Goal: Book appointment/travel/reservation

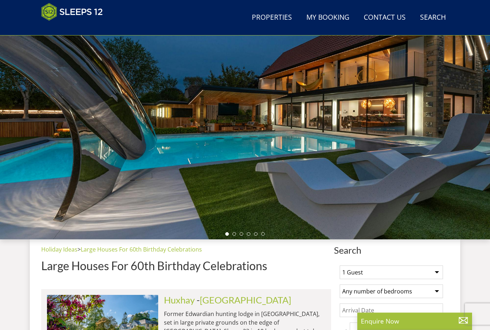
scroll to position [63, 0]
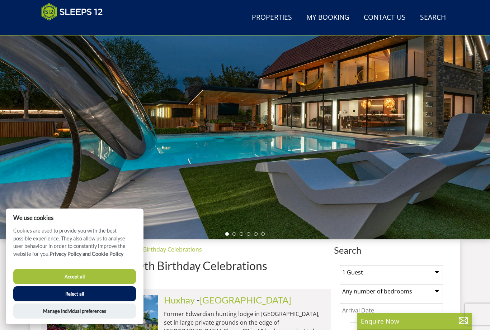
click at [120, 284] on button "Accept all" at bounding box center [74, 276] width 123 height 15
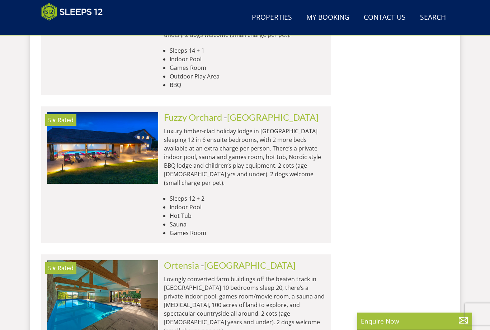
scroll to position [3016, 0]
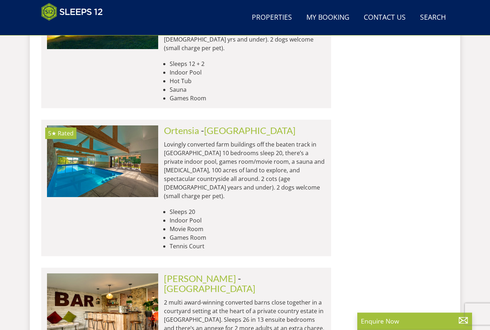
scroll to position [3103, 0]
click at [240, 283] on link "[GEOGRAPHIC_DATA]" at bounding box center [209, 288] width 91 height 11
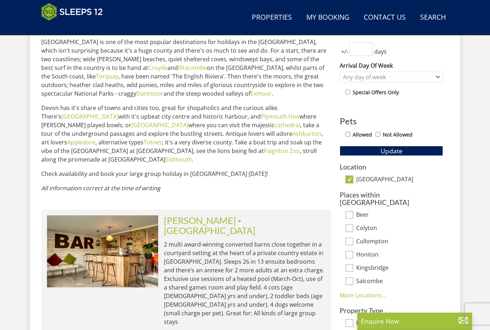
scroll to position [344, 0]
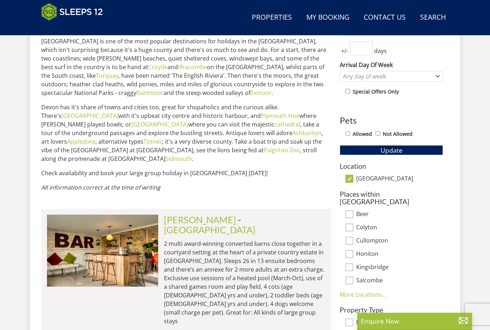
click at [230, 224] on link "[GEOGRAPHIC_DATA]" at bounding box center [209, 229] width 91 height 11
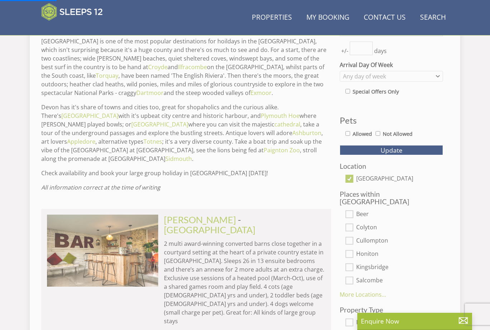
click at [187, 215] on link "[PERSON_NAME]" at bounding box center [200, 219] width 72 height 11
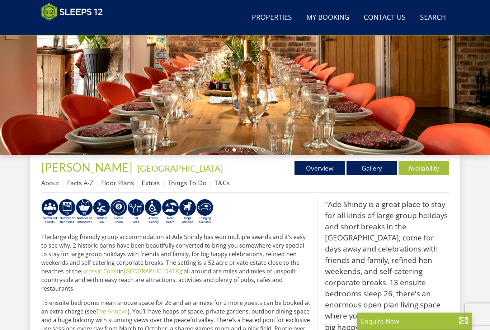
scroll to position [148, 0]
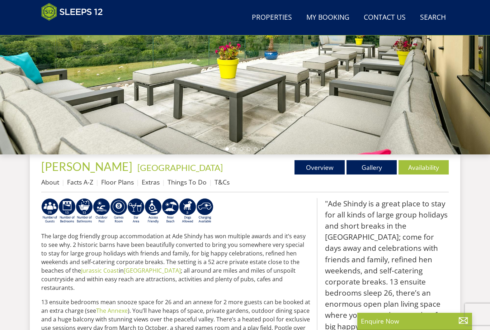
click at [373, 164] on link "Gallery" at bounding box center [371, 167] width 50 height 14
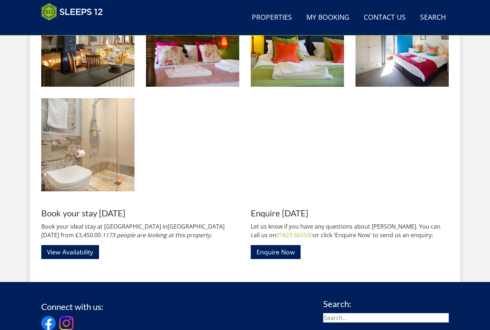
scroll to position [1086, 0]
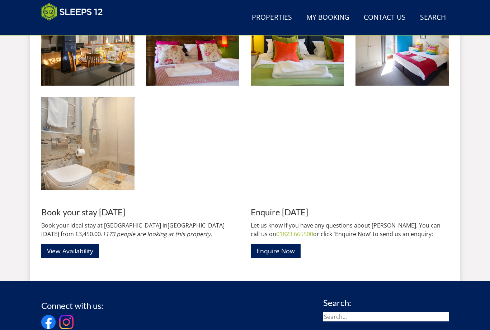
click at [81, 251] on link "View Availability" at bounding box center [70, 251] width 58 height 14
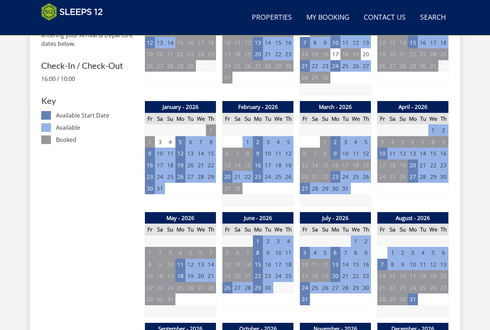
scroll to position [355, 0]
click at [433, 274] on td "19" at bounding box center [433, 276] width 10 height 12
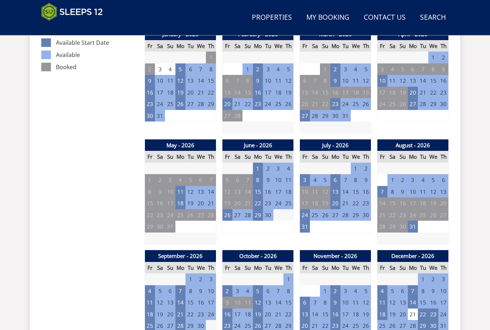
scroll to position [428, 0]
